Goal: Navigation & Orientation: Find specific page/section

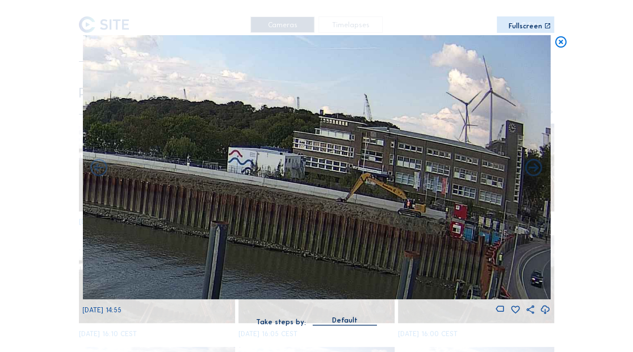
click at [562, 39] on icon at bounding box center [560, 42] width 14 height 14
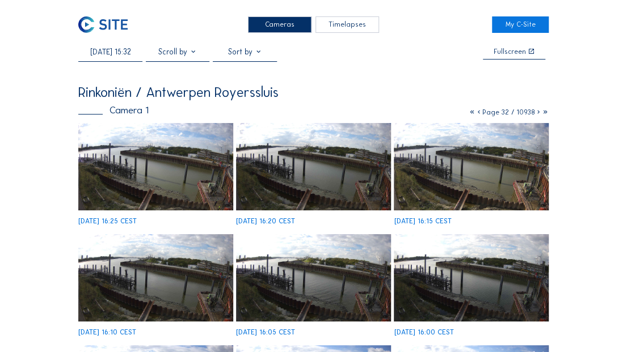
click at [100, 25] on img at bounding box center [102, 24] width 49 height 16
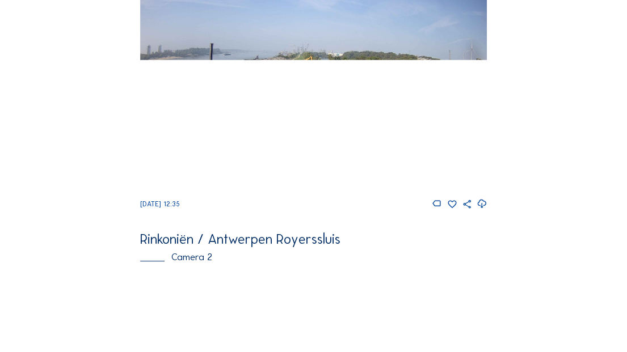
scroll to position [10, 0]
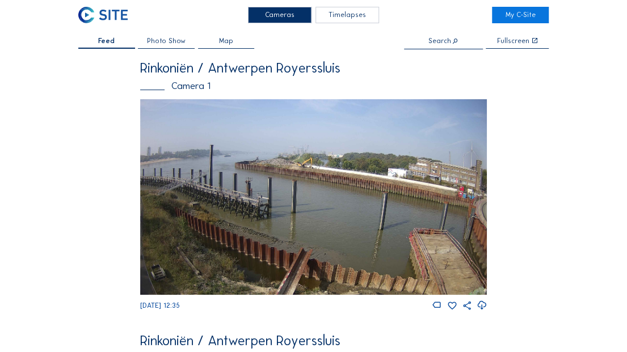
click at [340, 163] on img at bounding box center [313, 197] width 347 height 196
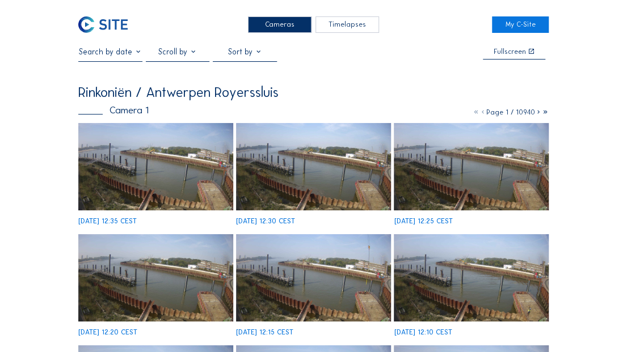
click at [170, 175] on img at bounding box center [155, 166] width 154 height 87
